Goal: Task Accomplishment & Management: Complete application form

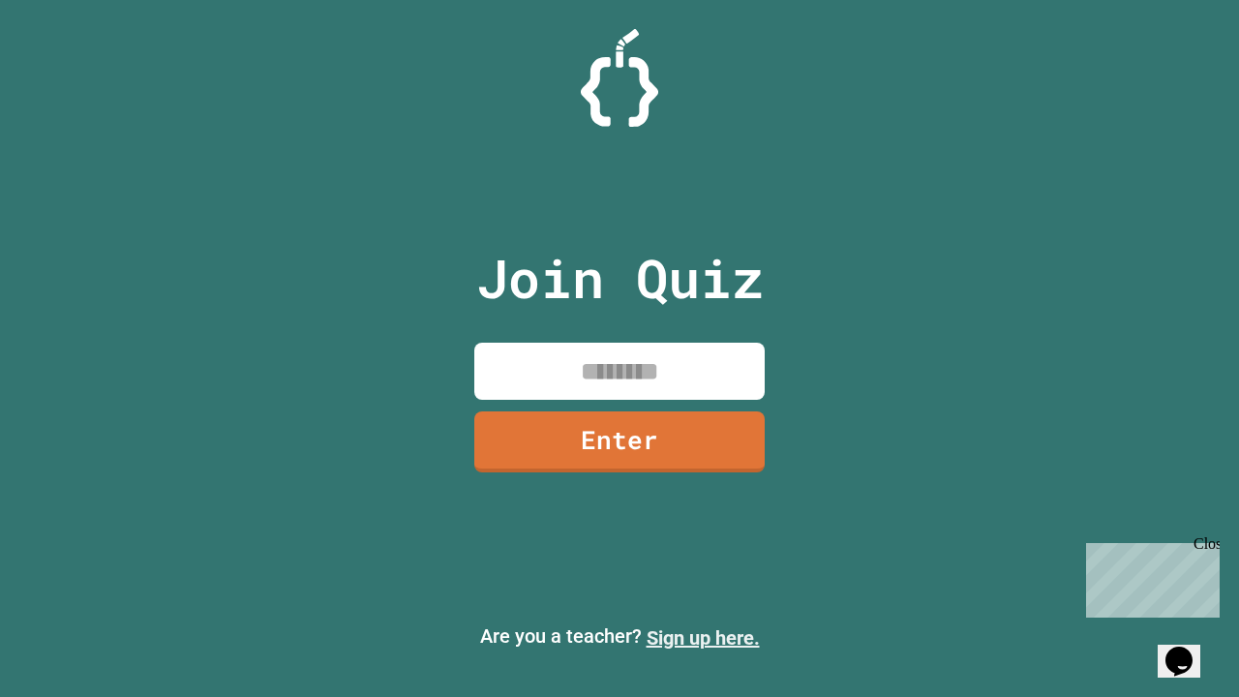
click at [703, 638] on link "Sign up here." at bounding box center [703, 637] width 113 height 23
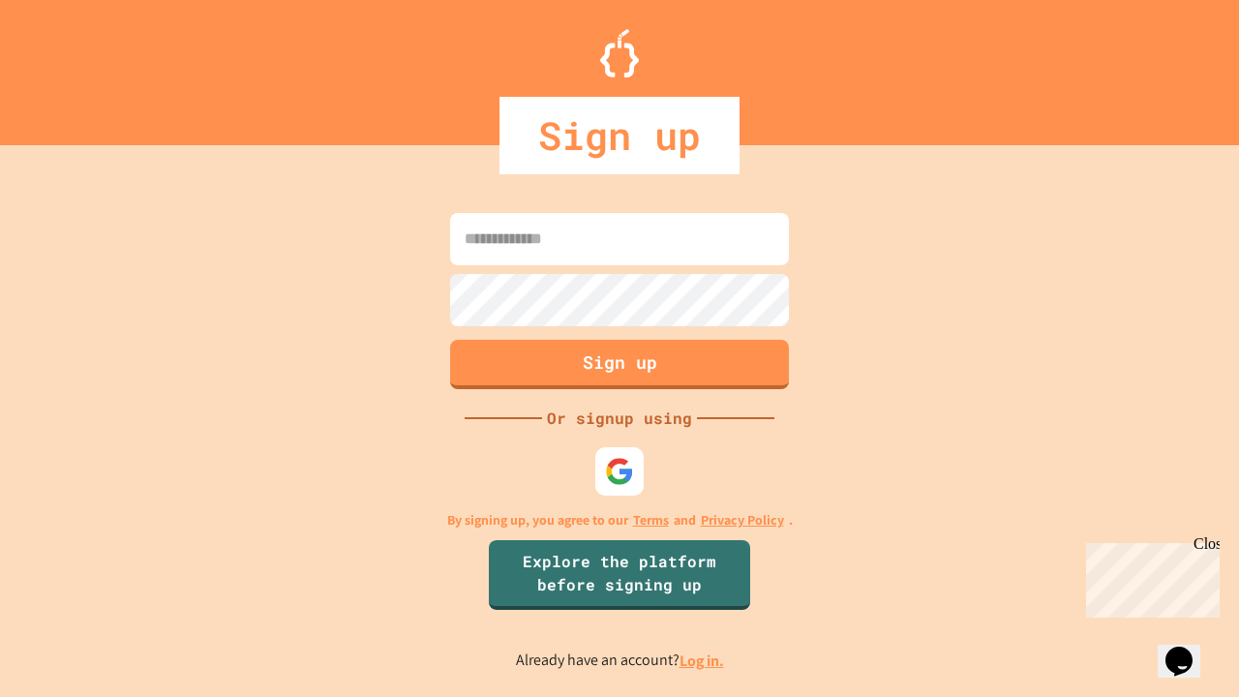
click at [703, 660] on link "Log in." at bounding box center [701, 660] width 45 height 20
